Goal: Task Accomplishment & Management: Manage account settings

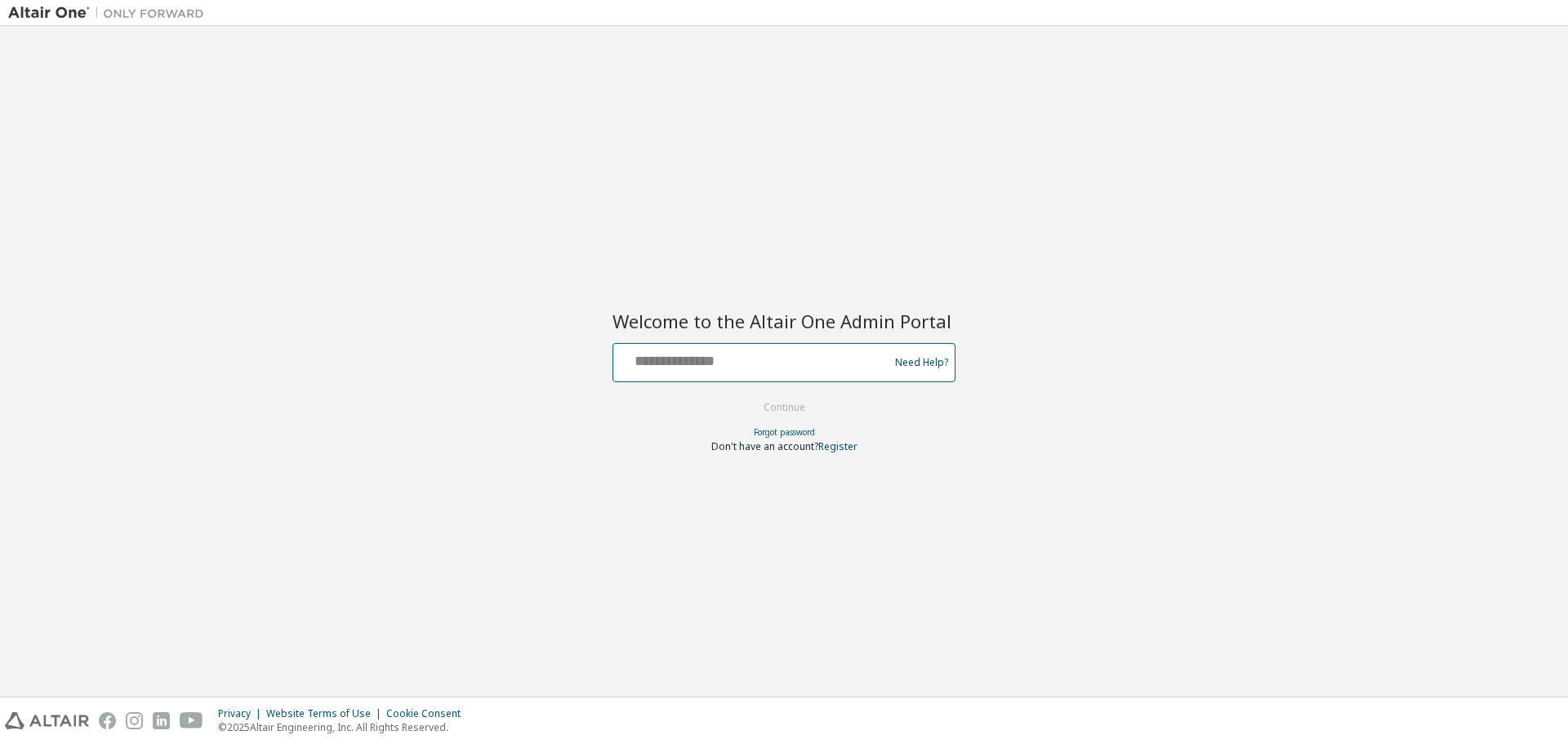
click at [711, 358] on input "text" at bounding box center [753, 360] width 267 height 24
type input "**********"
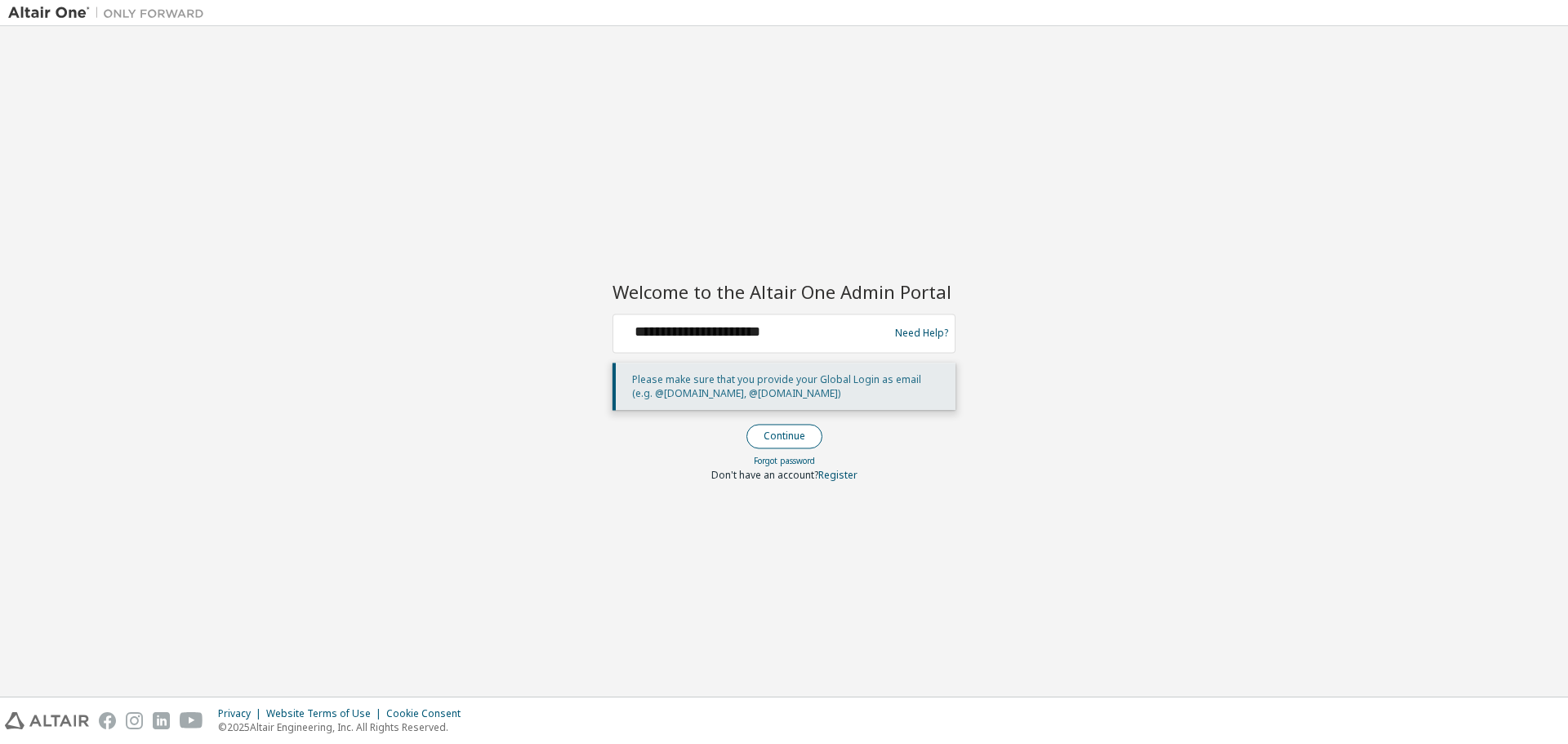
click at [776, 435] on button "Continue" at bounding box center [784, 436] width 75 height 25
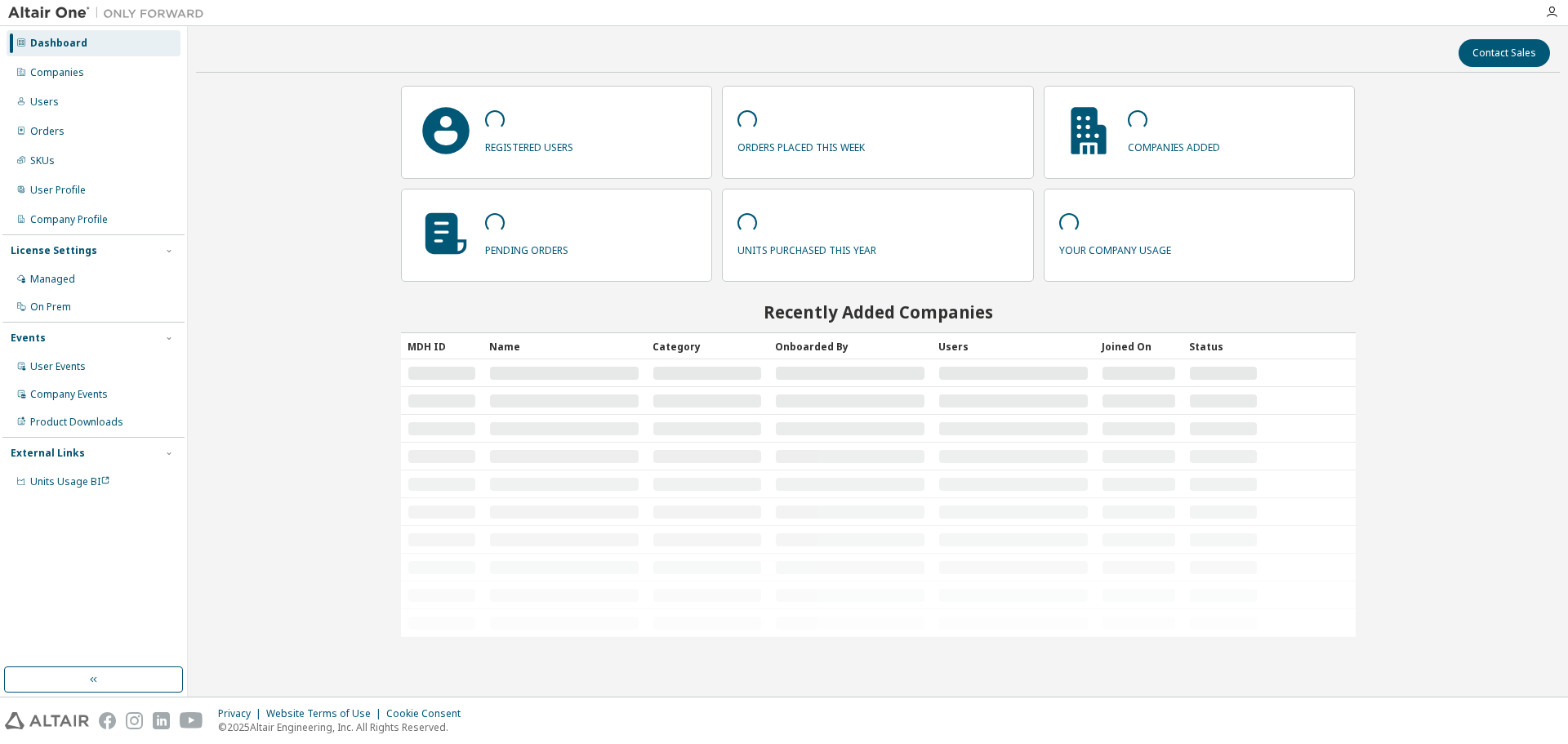
click at [282, 397] on div "Contact Sales registered users orders placed this week companies added pending …" at bounding box center [878, 362] width 1364 height 655
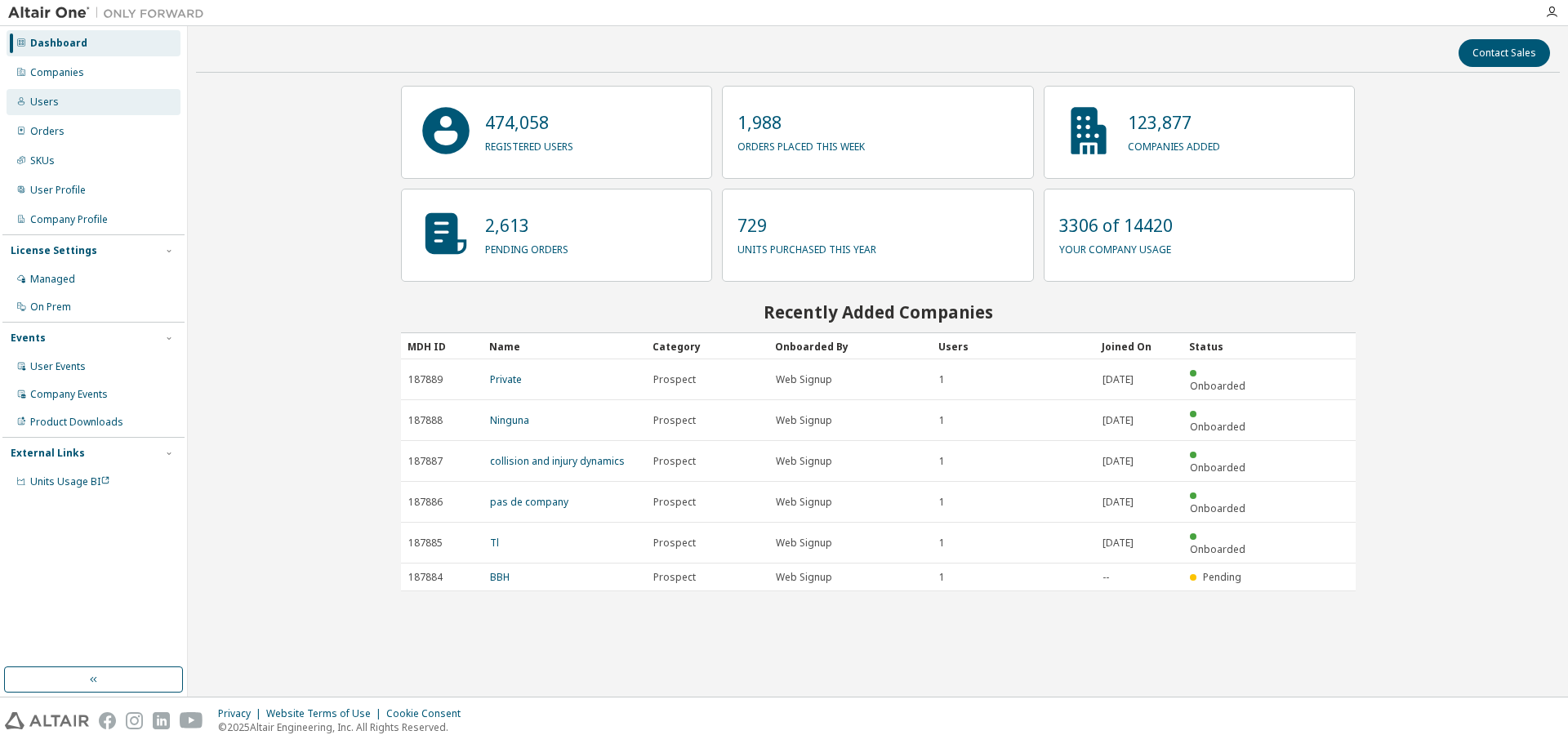
click at [44, 98] on div "Users" at bounding box center [44, 101] width 29 height 13
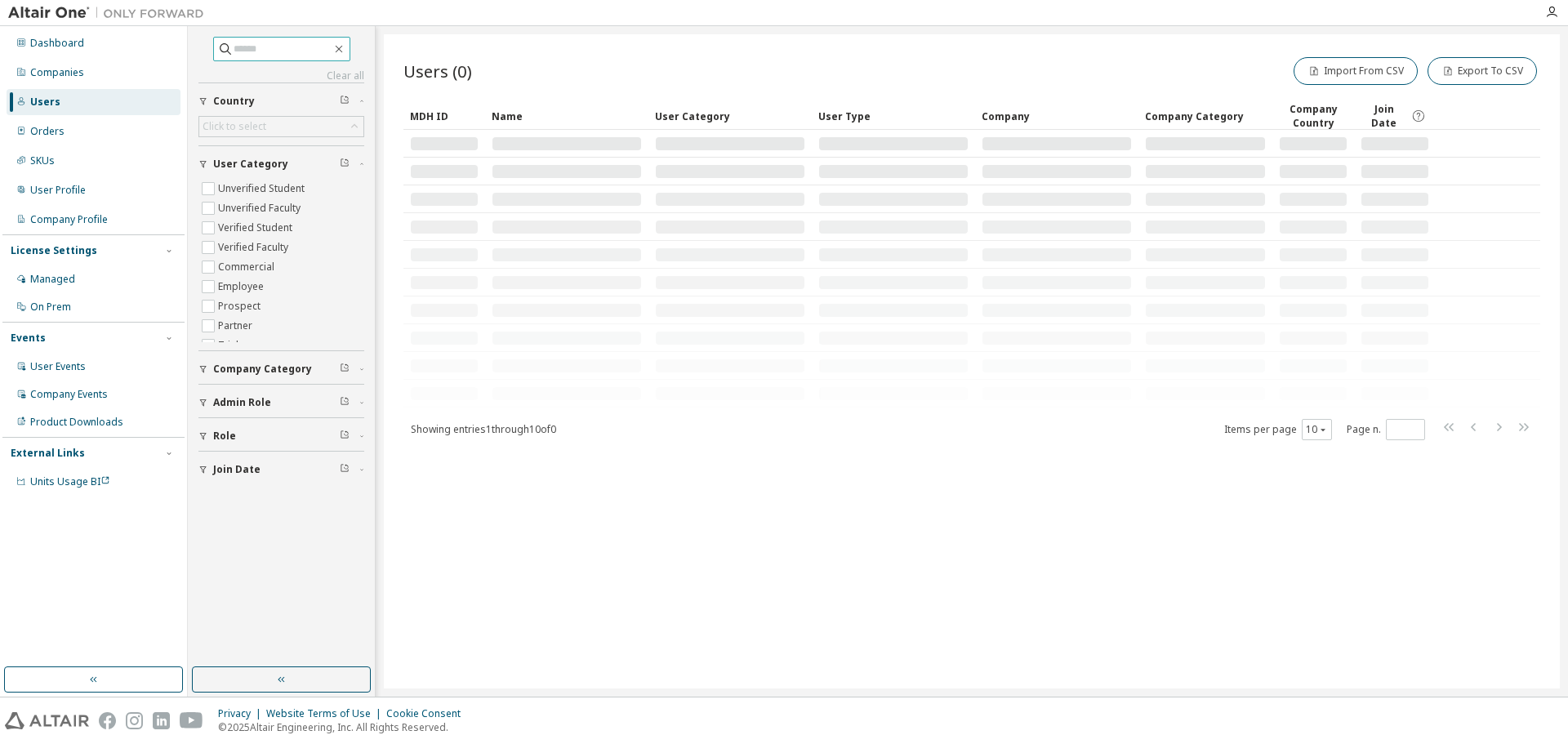
click at [303, 39] on span at bounding box center [282, 49] width 137 height 25
click at [302, 44] on input "text" at bounding box center [282, 49] width 98 height 16
paste input "**********"
type input "**********"
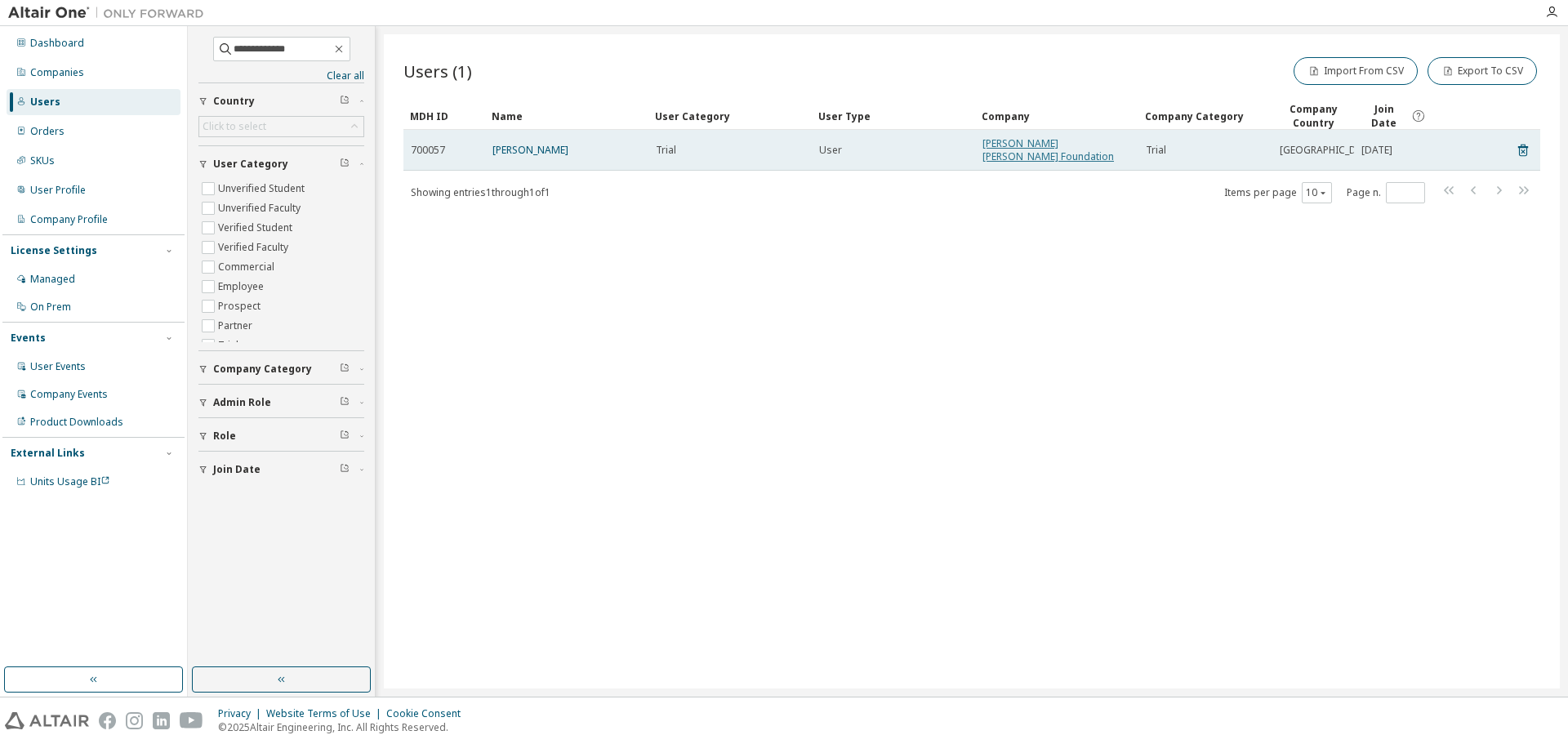
click at [1039, 142] on link "James Graham Brown Foundation" at bounding box center [1049, 149] width 131 height 27
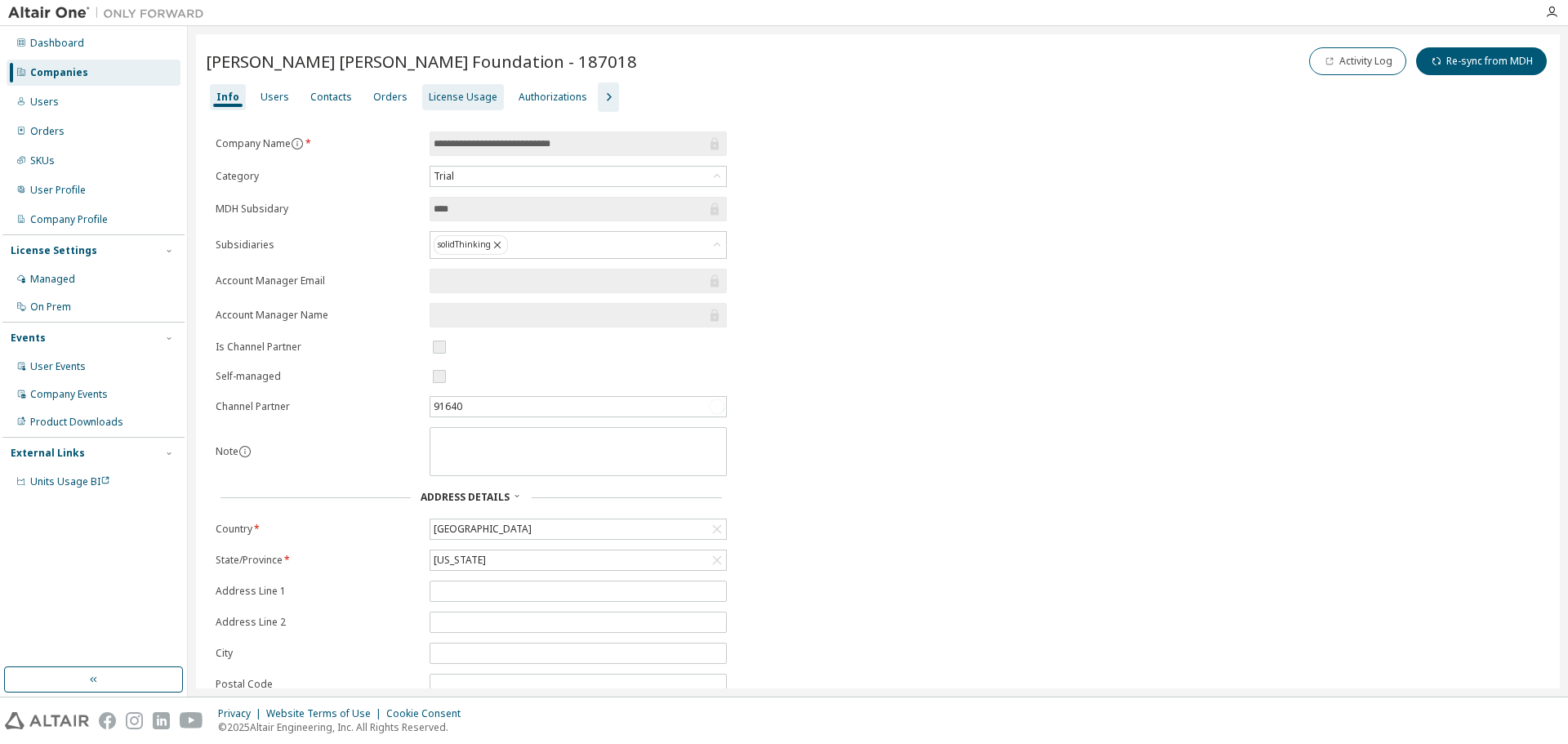
click at [451, 101] on div "License Usage" at bounding box center [463, 96] width 69 height 13
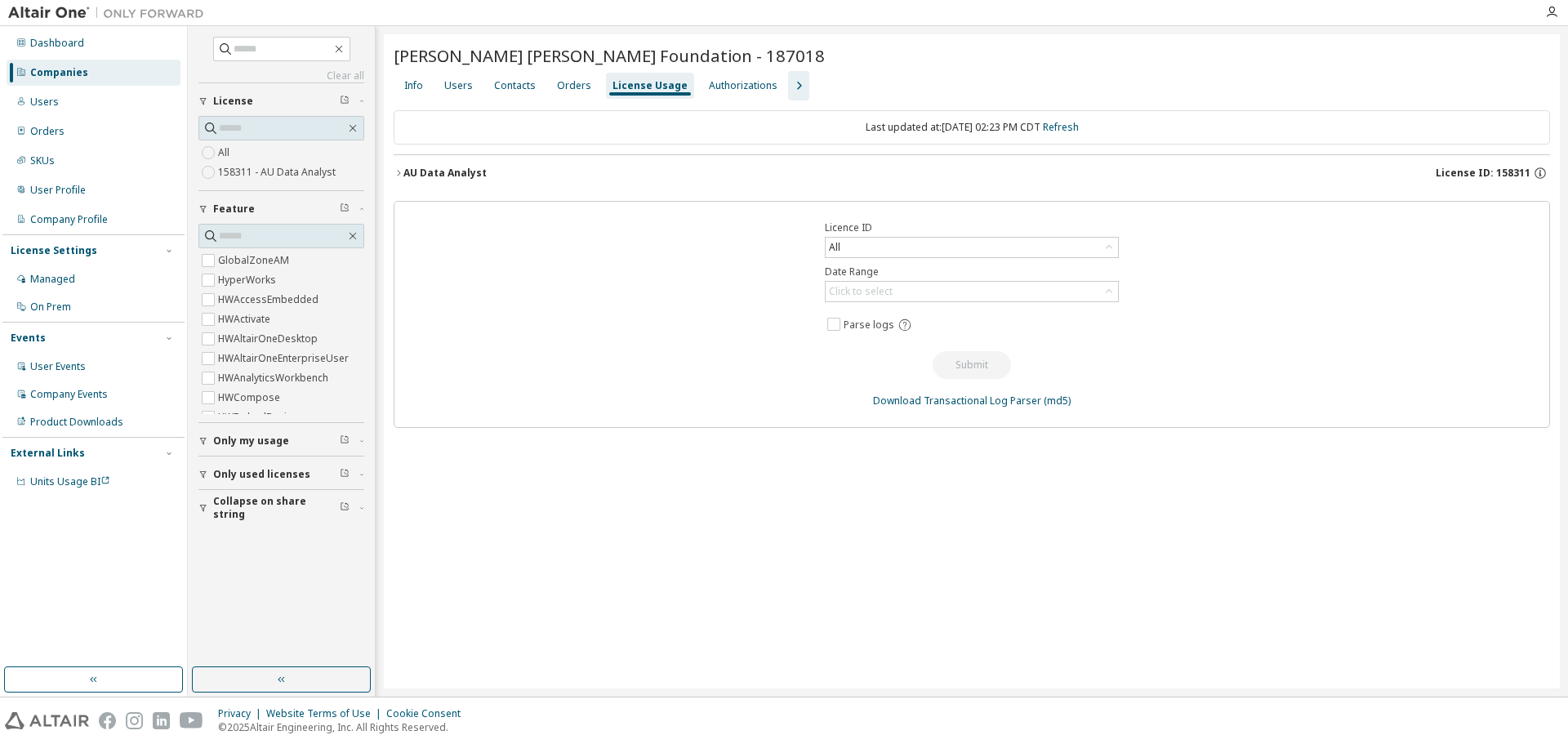
click at [397, 177] on icon "button" at bounding box center [398, 173] width 10 height 10
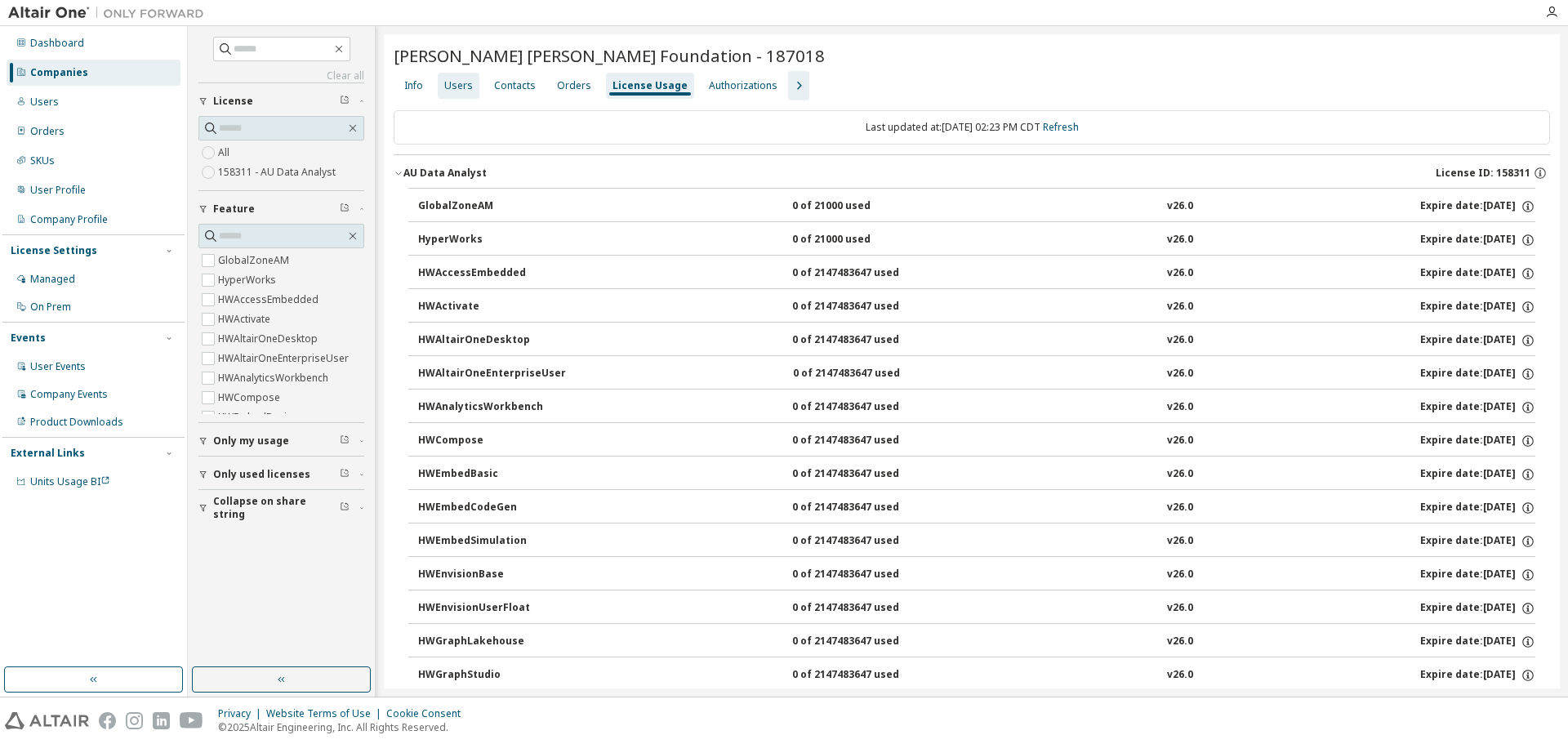
click at [462, 83] on div "Users" at bounding box center [458, 85] width 29 height 13
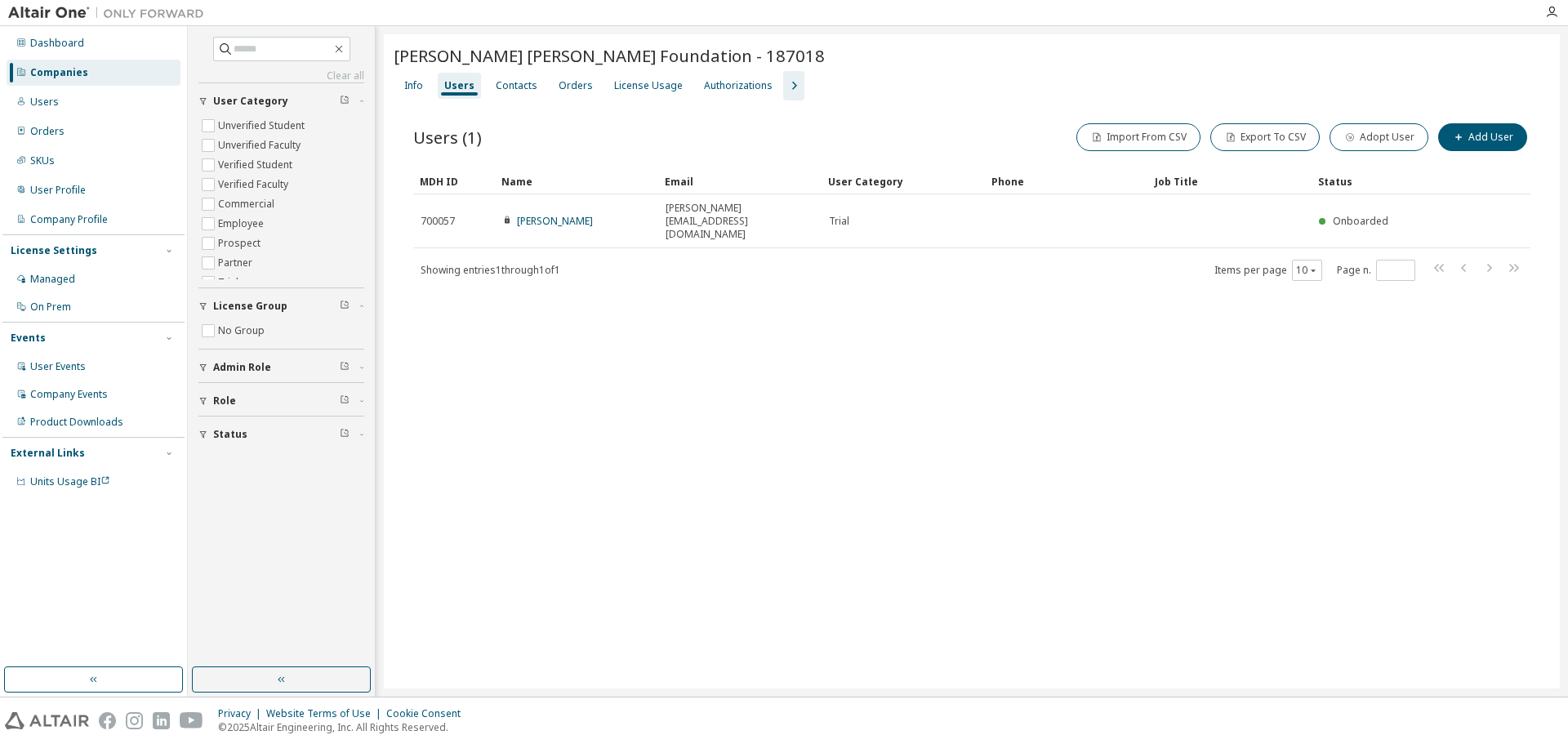
click at [994, 357] on div "James Graham Brown Foundation - 187018 Clear Load Save Save As Field Operator V…" at bounding box center [972, 362] width 1176 height 655
click at [660, 75] on div "License Usage" at bounding box center [648, 85] width 81 height 26
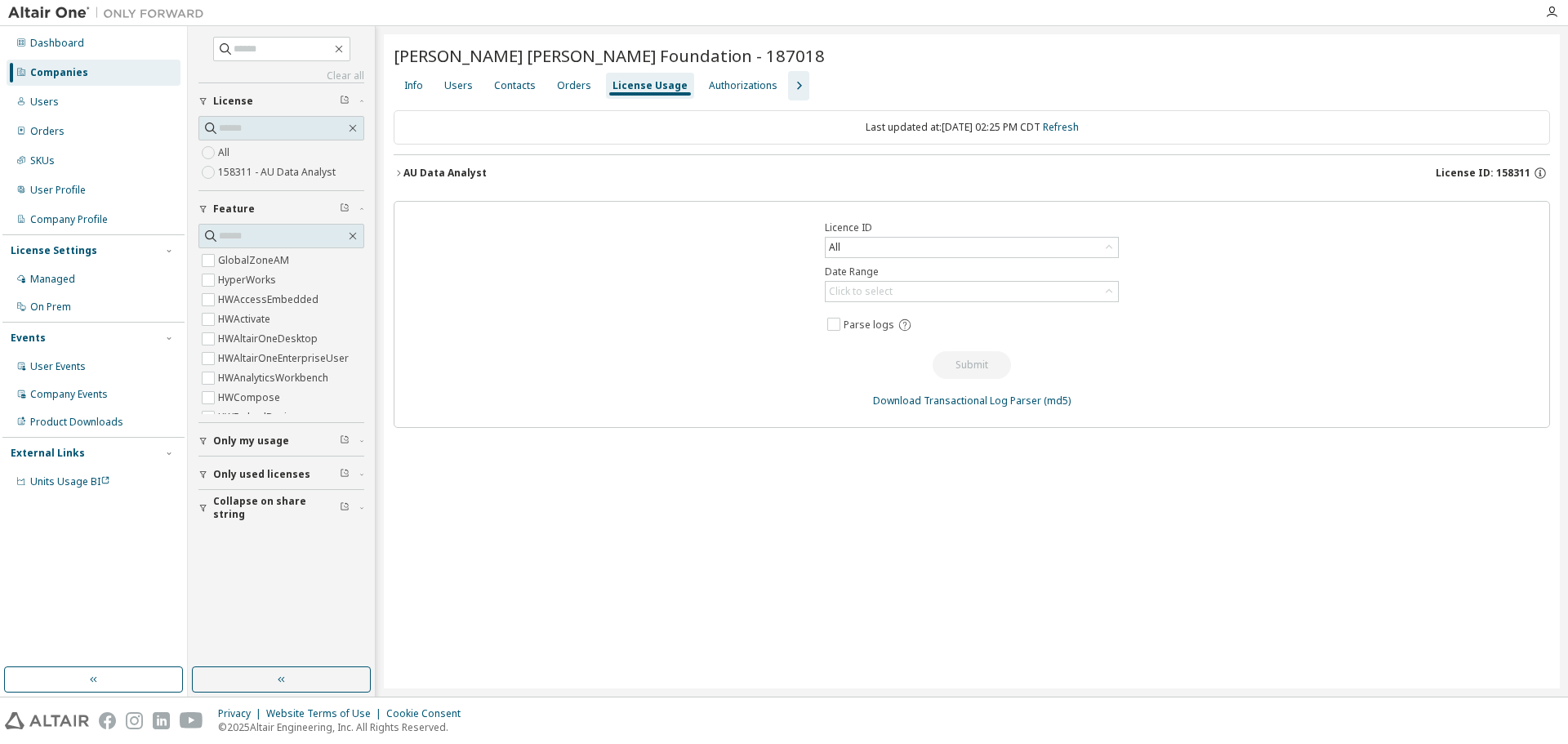
click at [398, 174] on icon "button" at bounding box center [398, 173] width 10 height 10
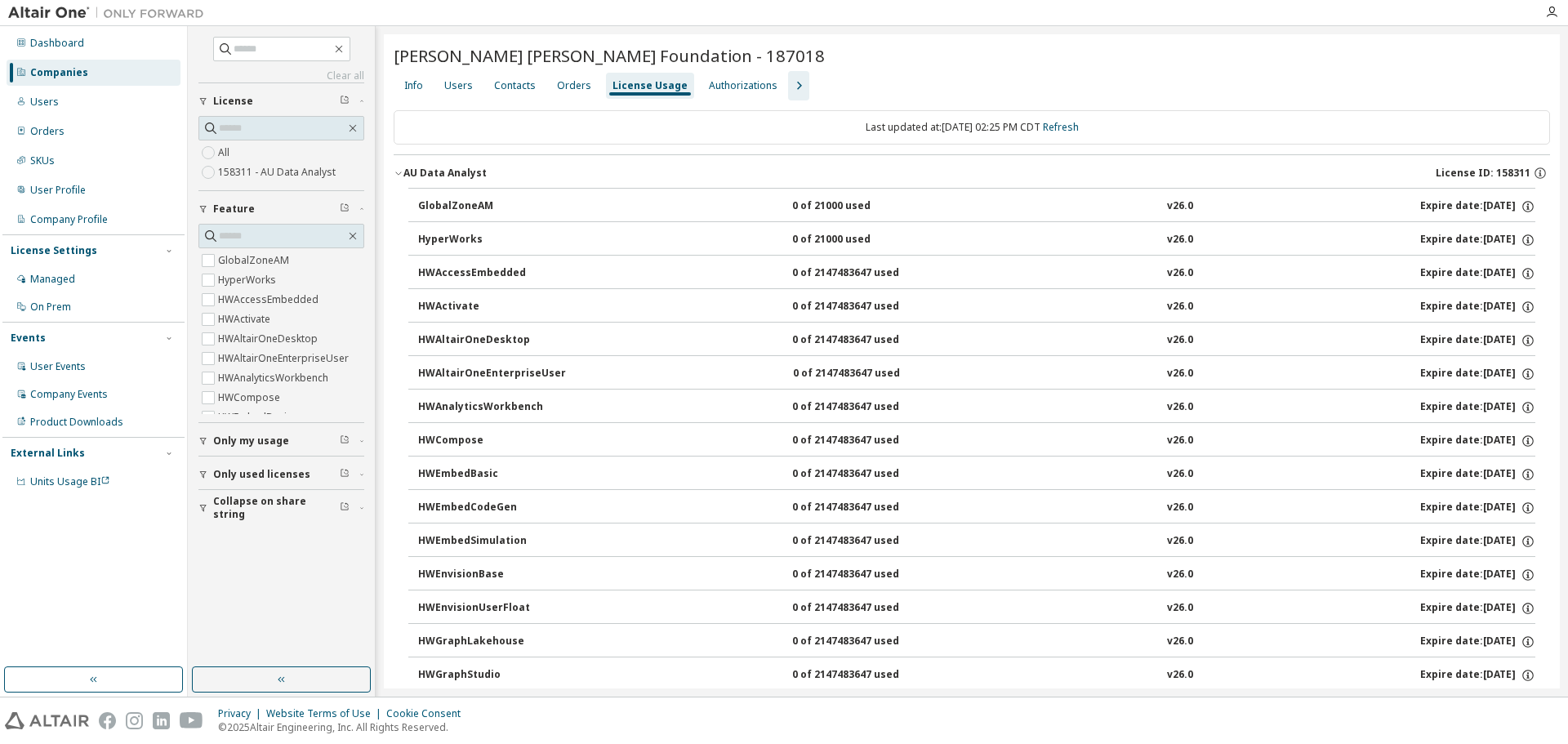
click at [1110, 75] on div "Info Users Contacts Orders License Usage Authorizations" at bounding box center [971, 86] width 1157 height 30
